Goal: Use online tool/utility: Utilize a website feature to perform a specific function

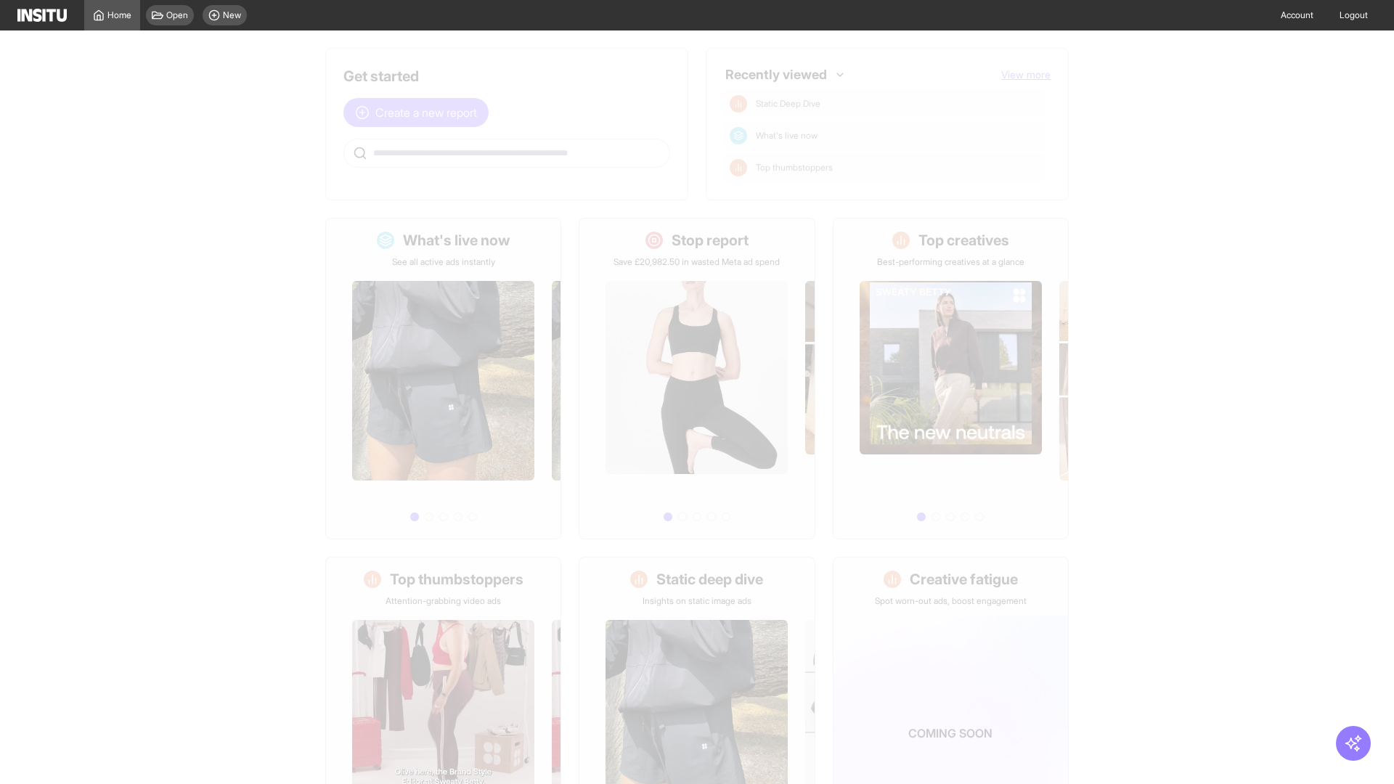
click at [420, 113] on span "Create a new report" at bounding box center [426, 112] width 102 height 17
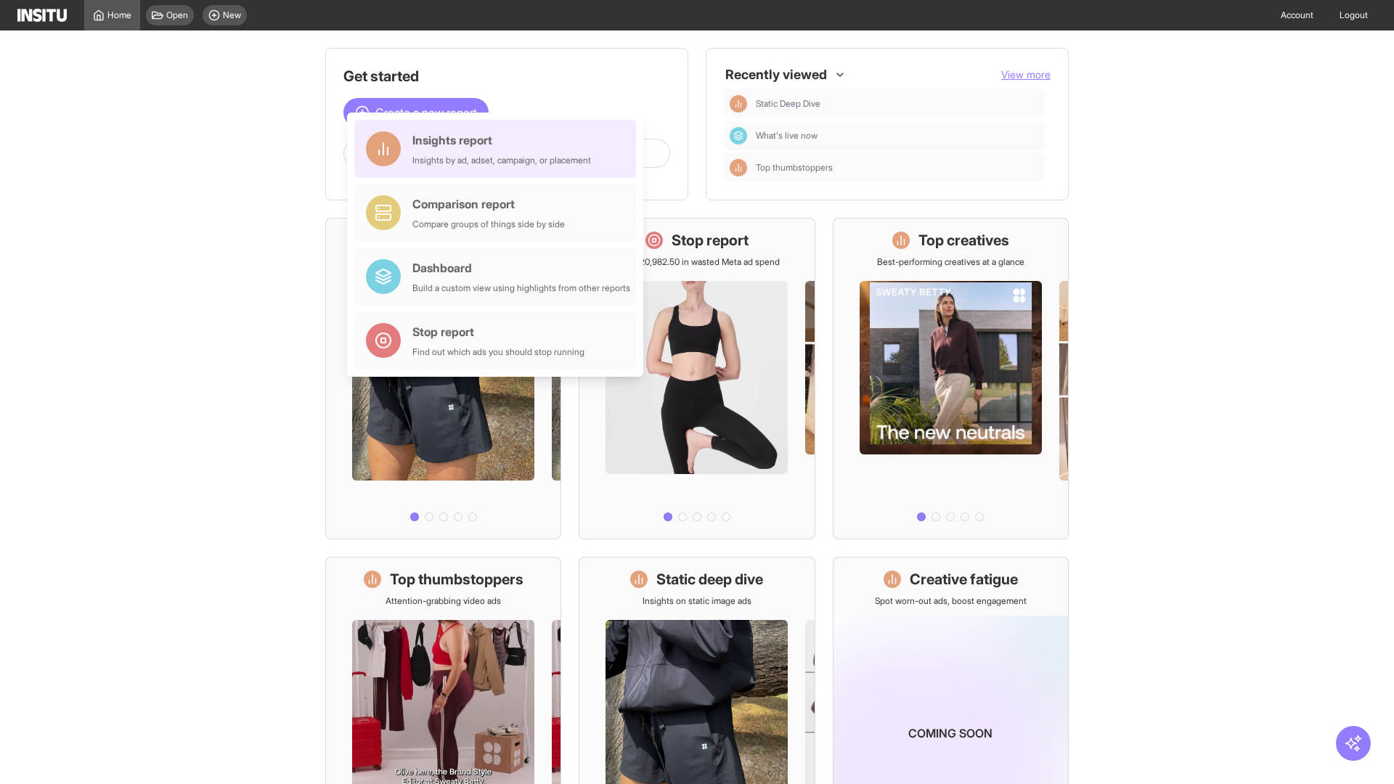
click at [499, 149] on div "Insights report Insights by ad, adset, campaign, or placement" at bounding box center [501, 148] width 179 height 35
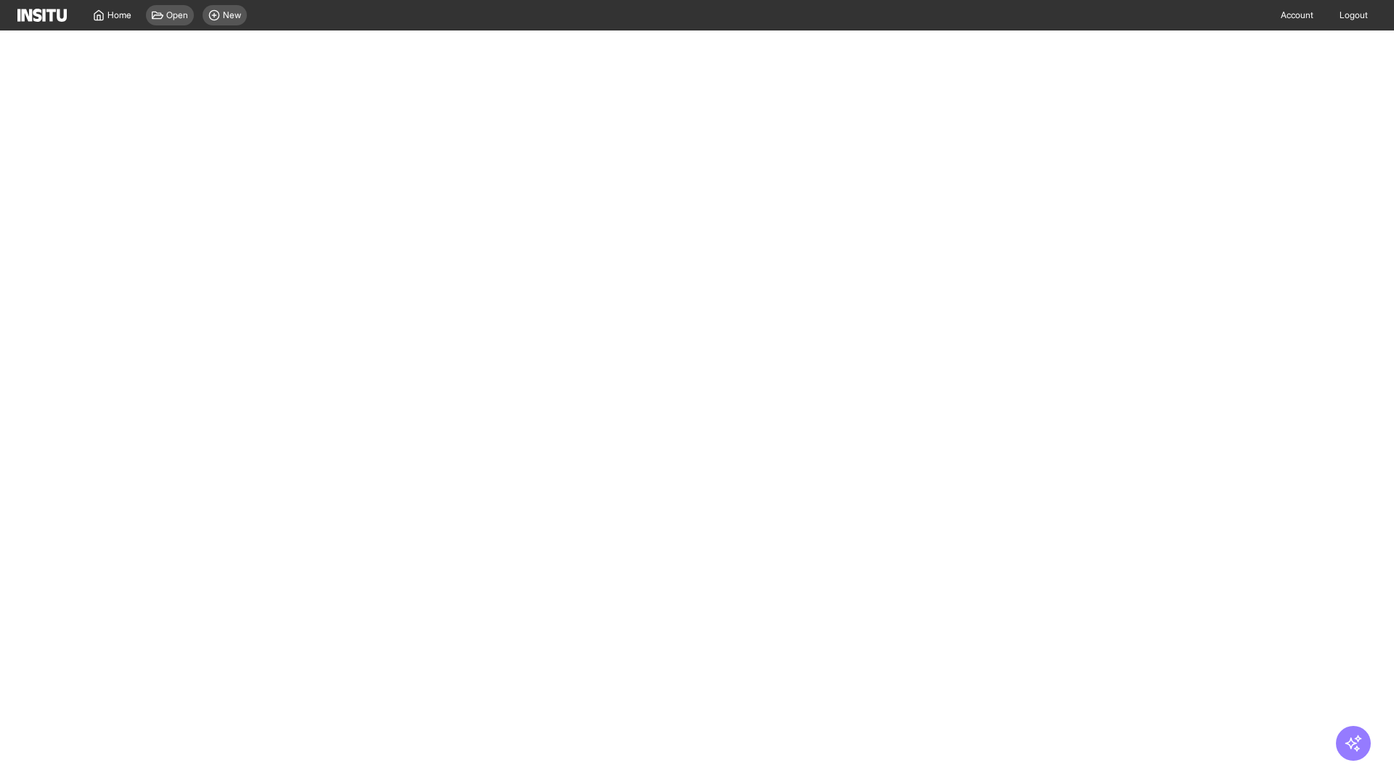
select select "**"
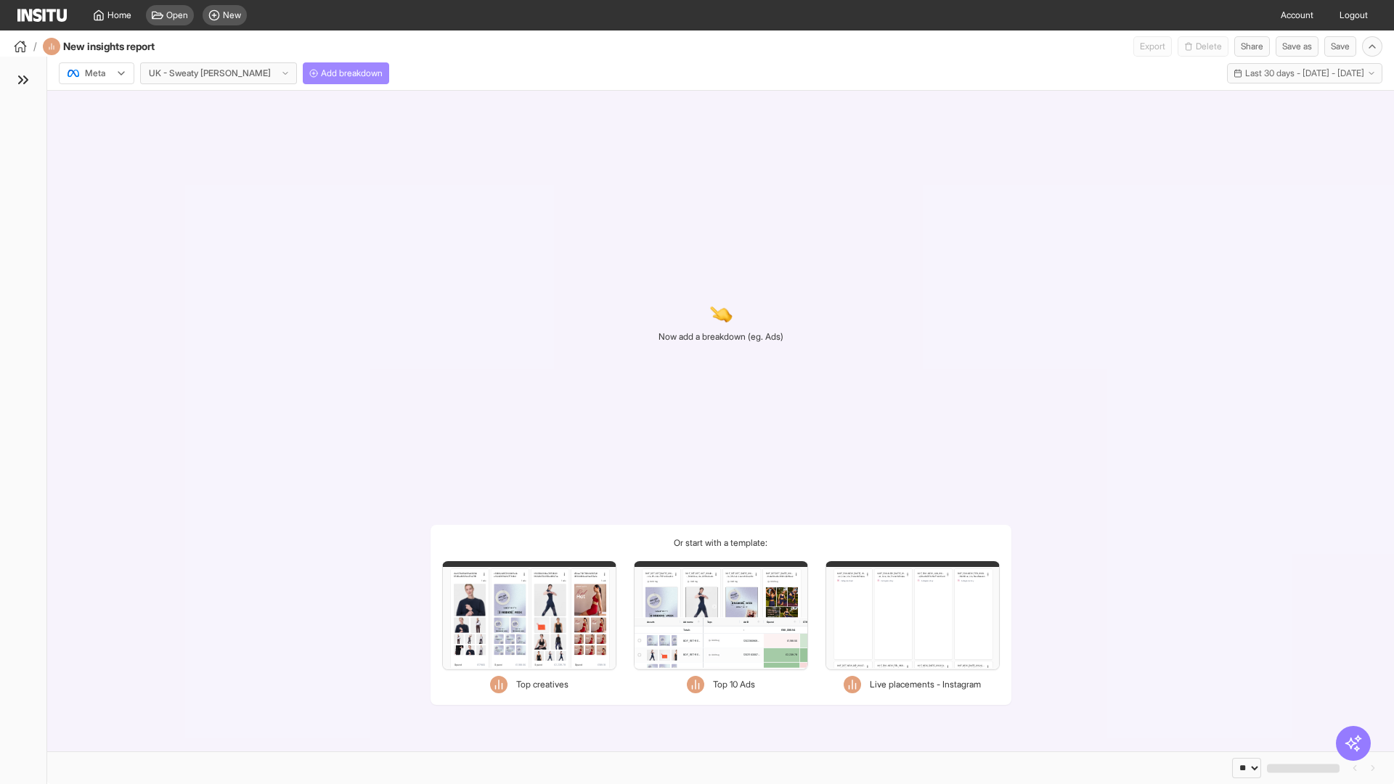
click at [321, 73] on span "Add breakdown" at bounding box center [352, 74] width 62 height 12
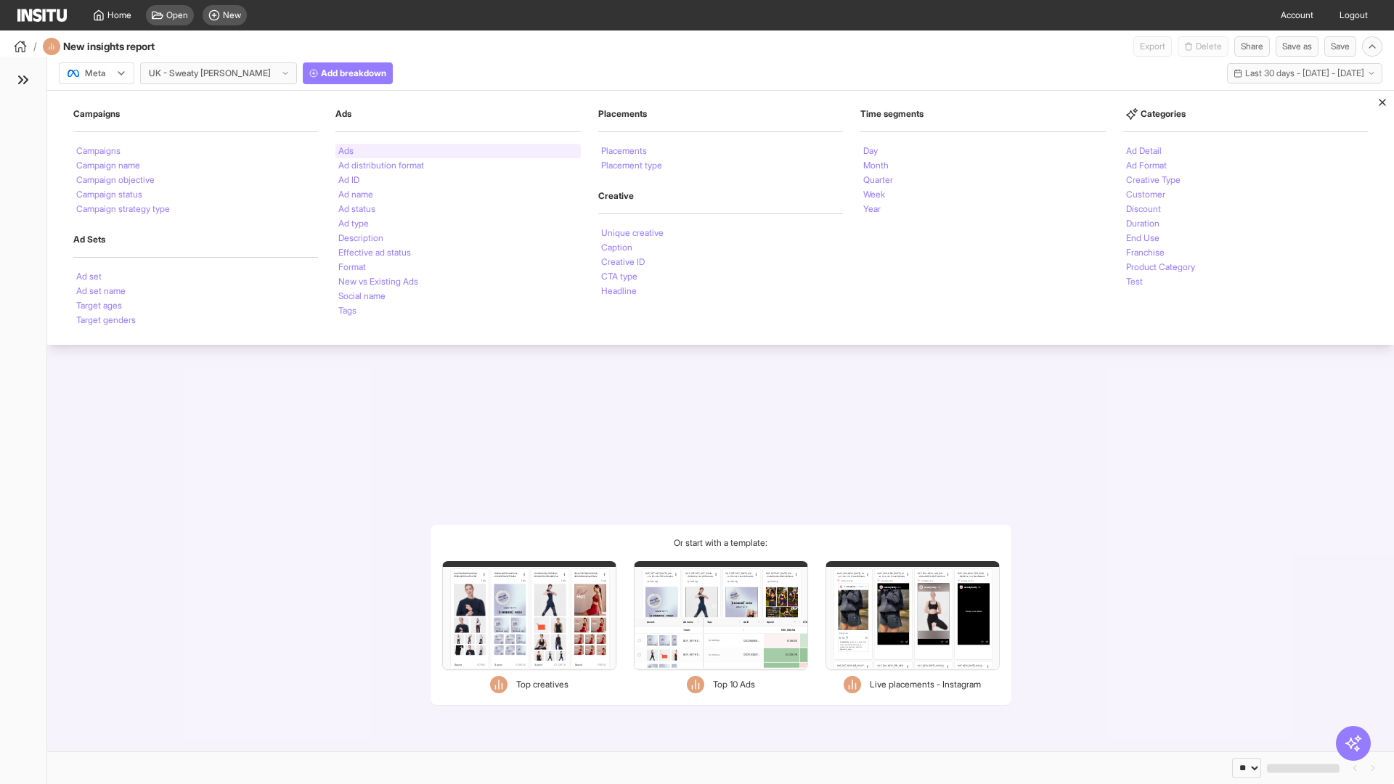
click at [346, 151] on li "Ads" at bounding box center [345, 151] width 15 height 9
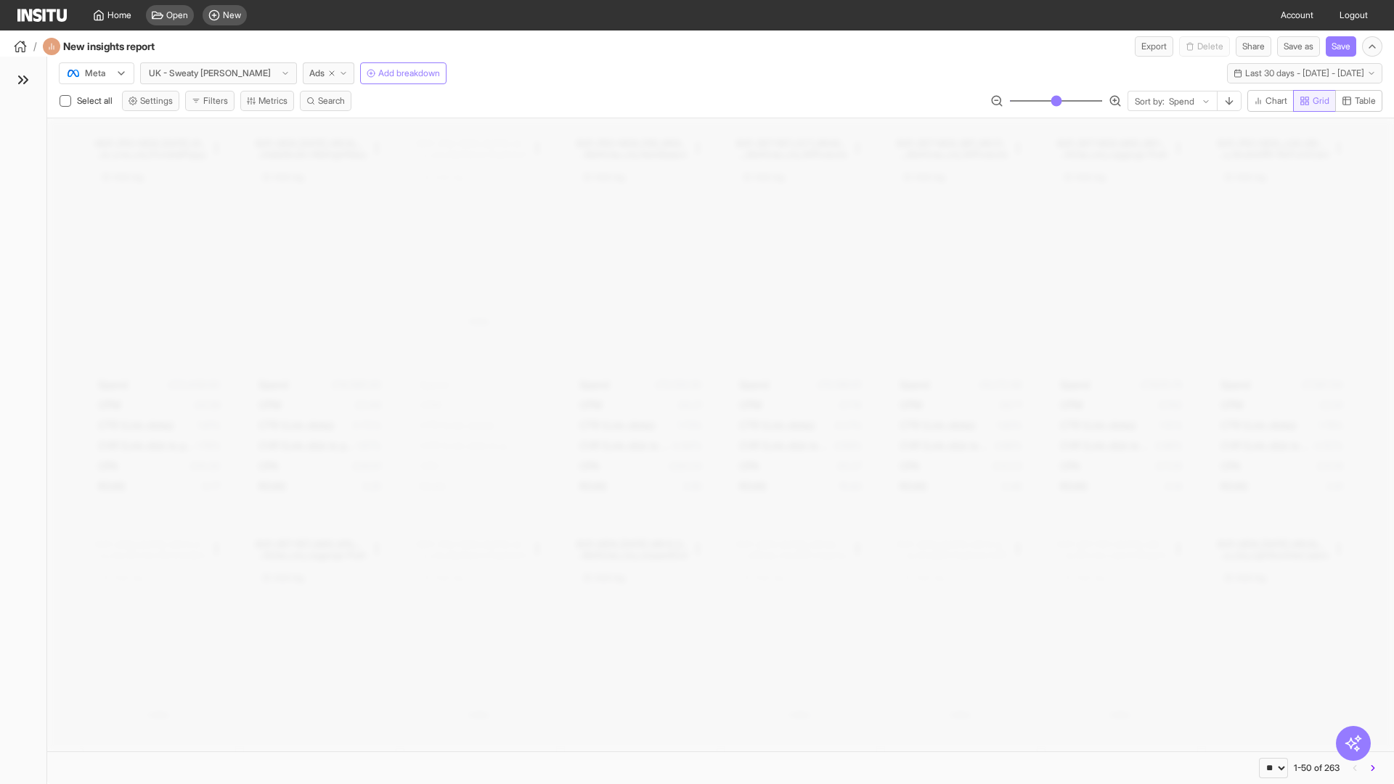
click at [1313, 101] on span "Grid" at bounding box center [1321, 101] width 17 height 12
